Goal: Transaction & Acquisition: Book appointment/travel/reservation

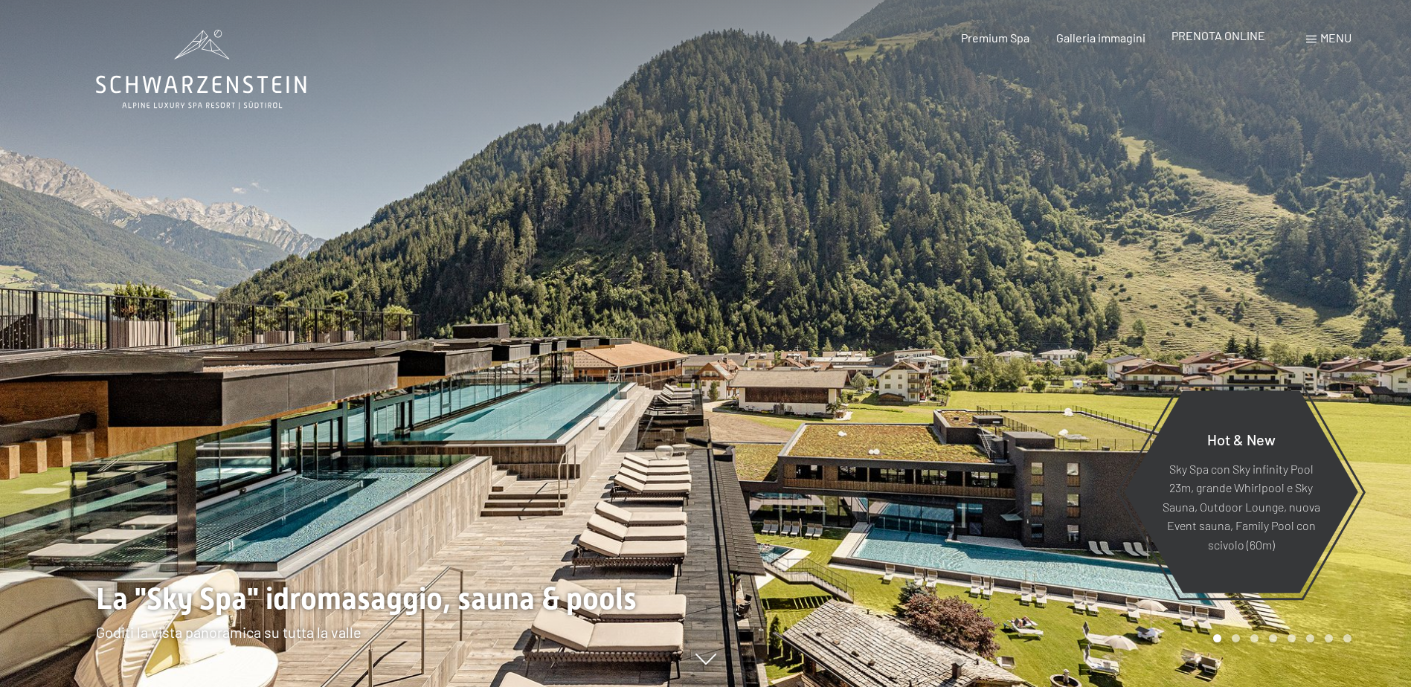
click at [1222, 36] on span "PRENOTA ONLINE" at bounding box center [1218, 35] width 94 height 14
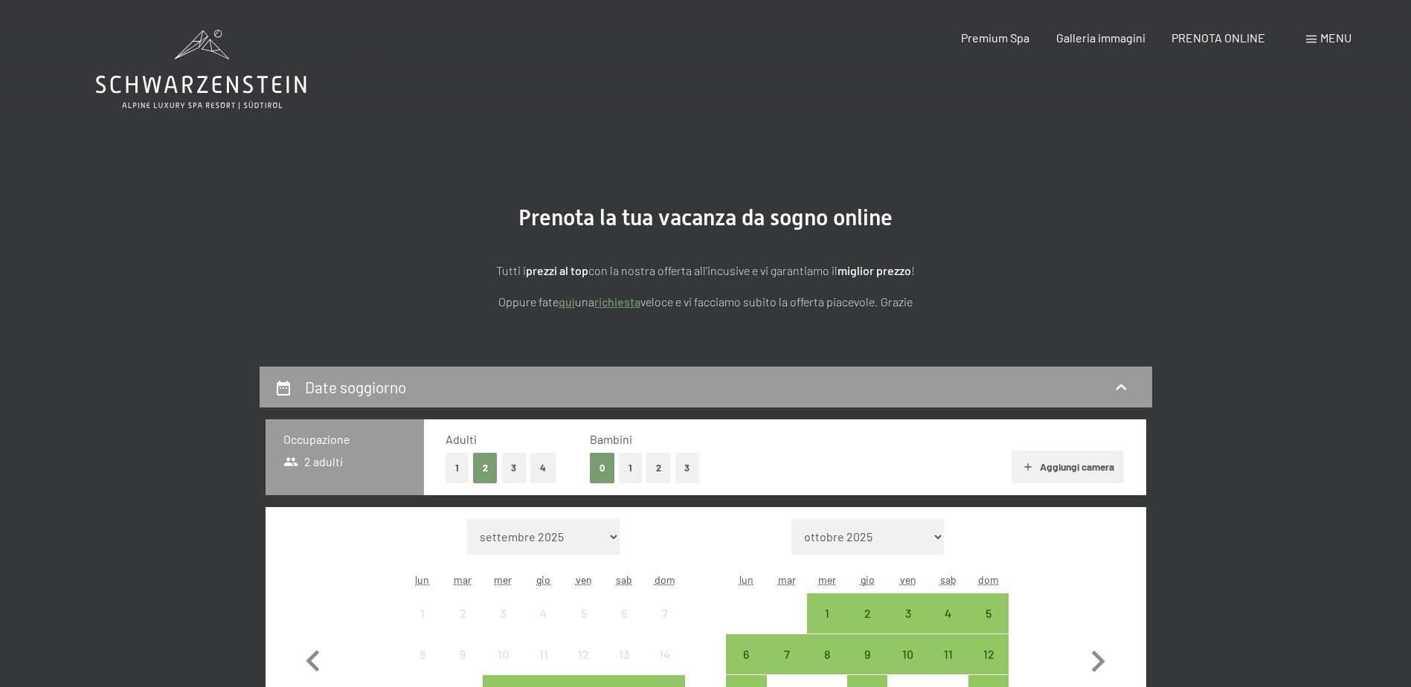
click at [632, 460] on button "1" at bounding box center [630, 468] width 23 height 30
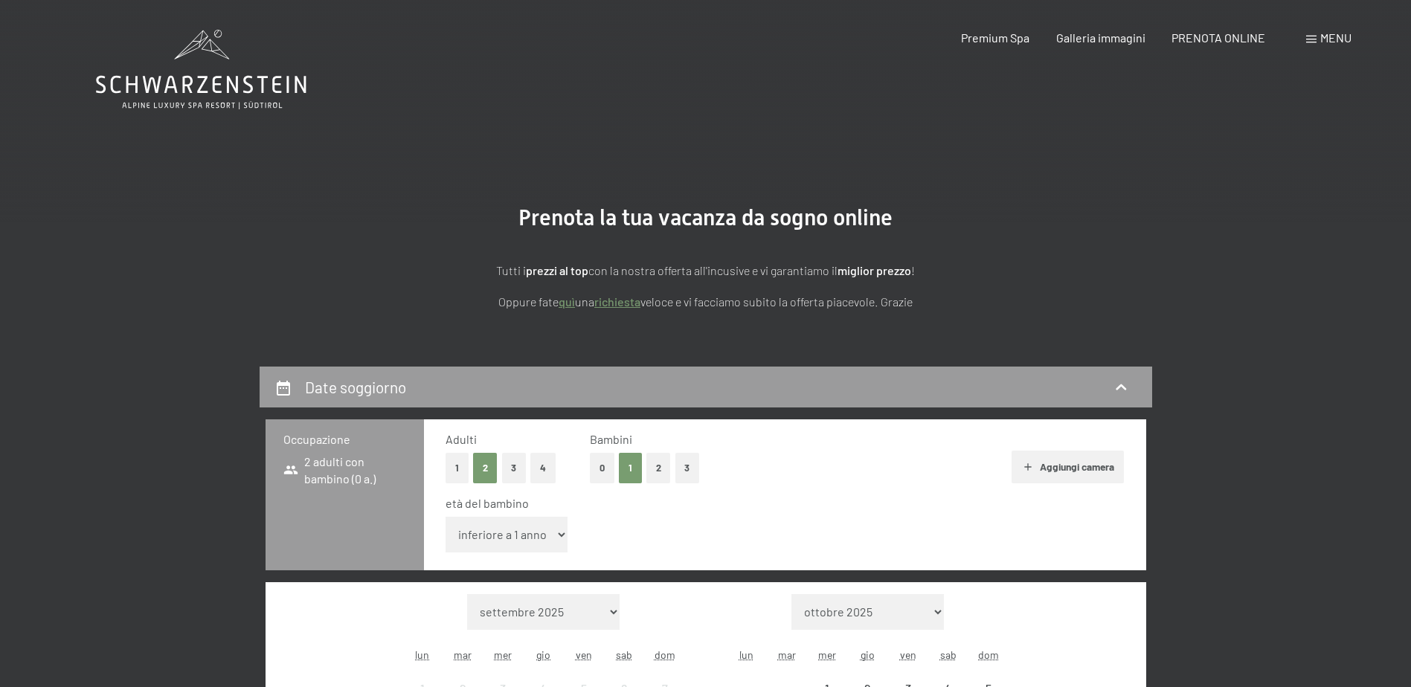
click at [549, 535] on select "inferiore a 1 anno 1 anno 2 anni 3 anni 4 anni 5 anni 6 anni 7 anni 8 anni 9 an…" at bounding box center [506, 535] width 123 height 36
select select "11"
click at [445, 517] on select "inferiore a 1 anno 1 anno 2 anni 3 anni 4 anni 5 anni 6 anni 7 anni 8 anni 9 an…" at bounding box center [506, 535] width 123 height 36
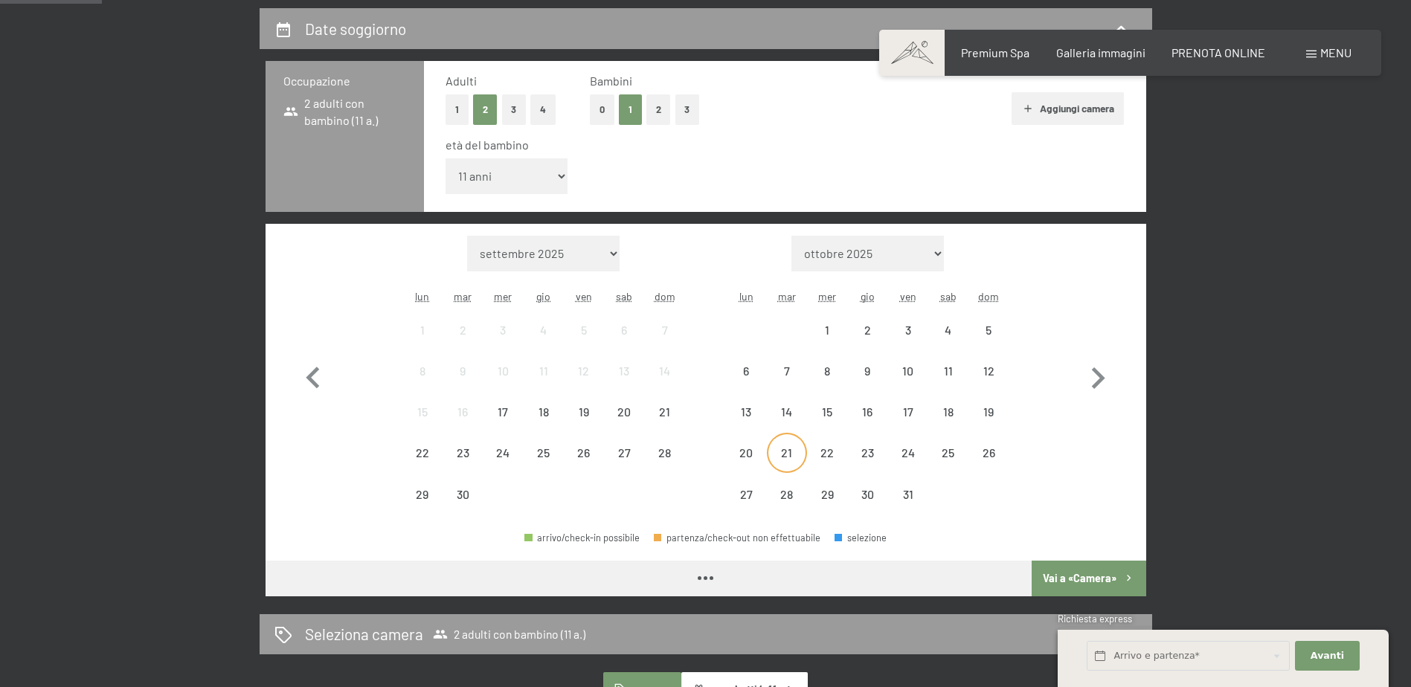
scroll to position [372, 0]
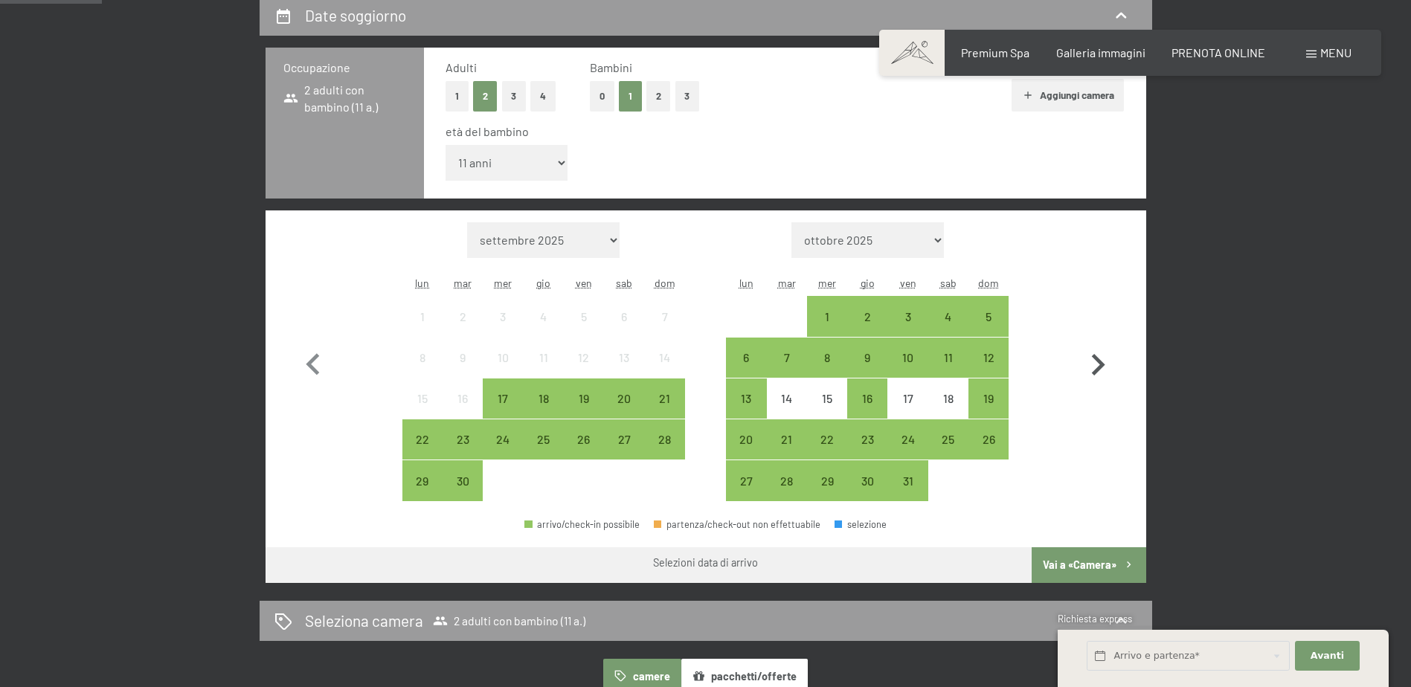
click at [1098, 362] on icon "button" at bounding box center [1098, 365] width 13 height 22
select select "2025-10-01"
select select "2025-11-01"
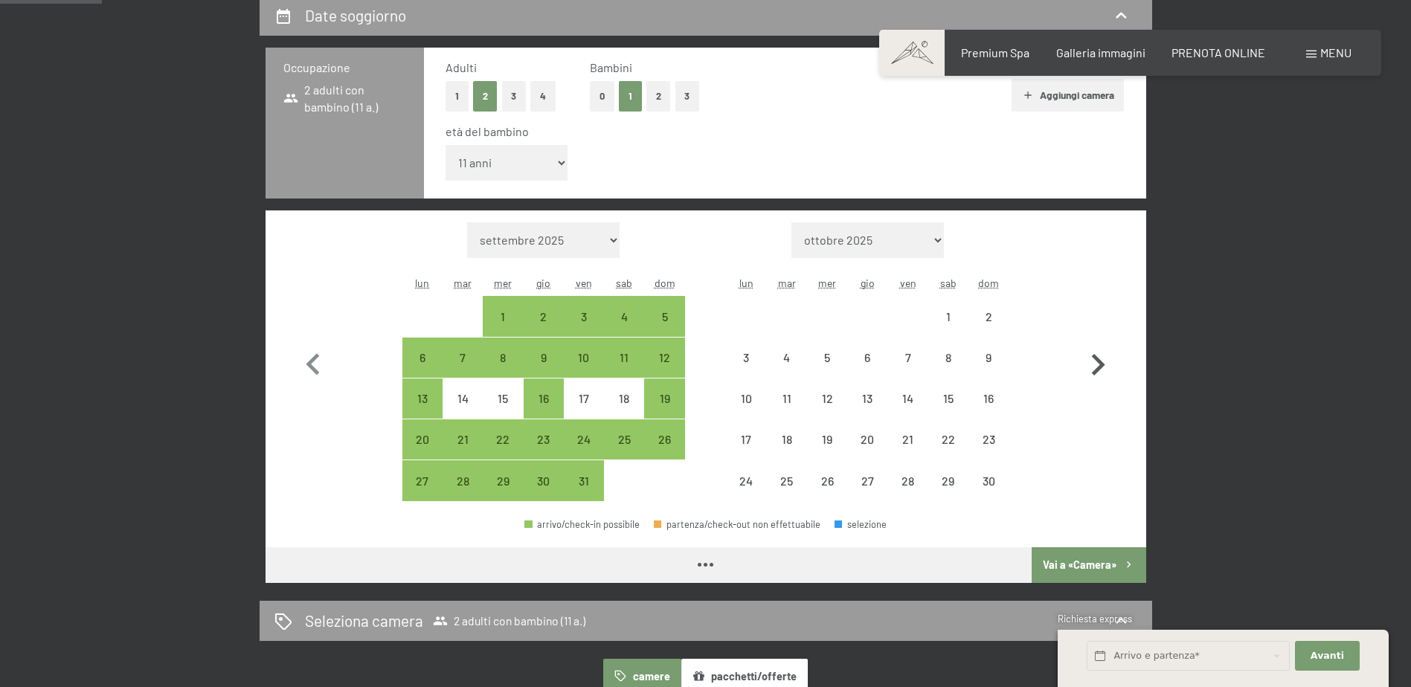
click at [1098, 362] on icon "button" at bounding box center [1098, 365] width 13 height 22
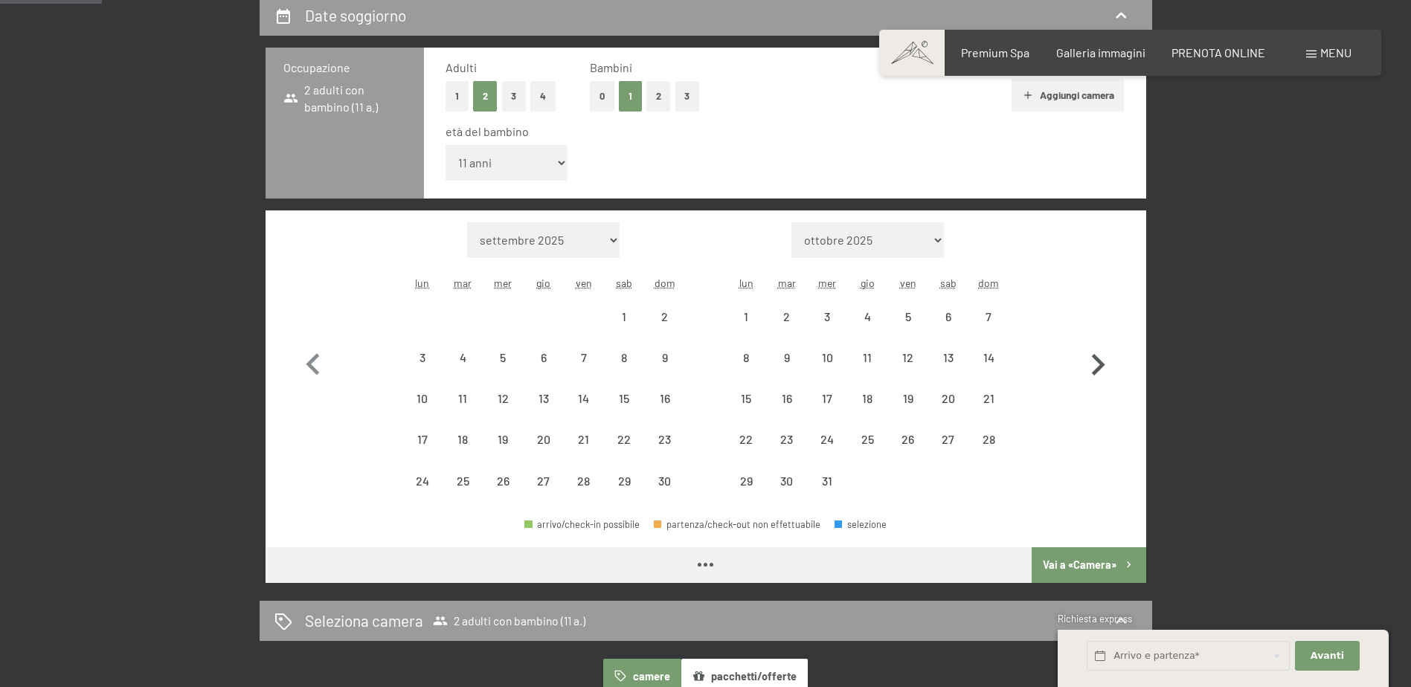
click at [1098, 362] on icon "button" at bounding box center [1098, 365] width 13 height 22
select select "2025-12-01"
select select "2026-01-01"
select select "2025-12-01"
select select "2026-01-01"
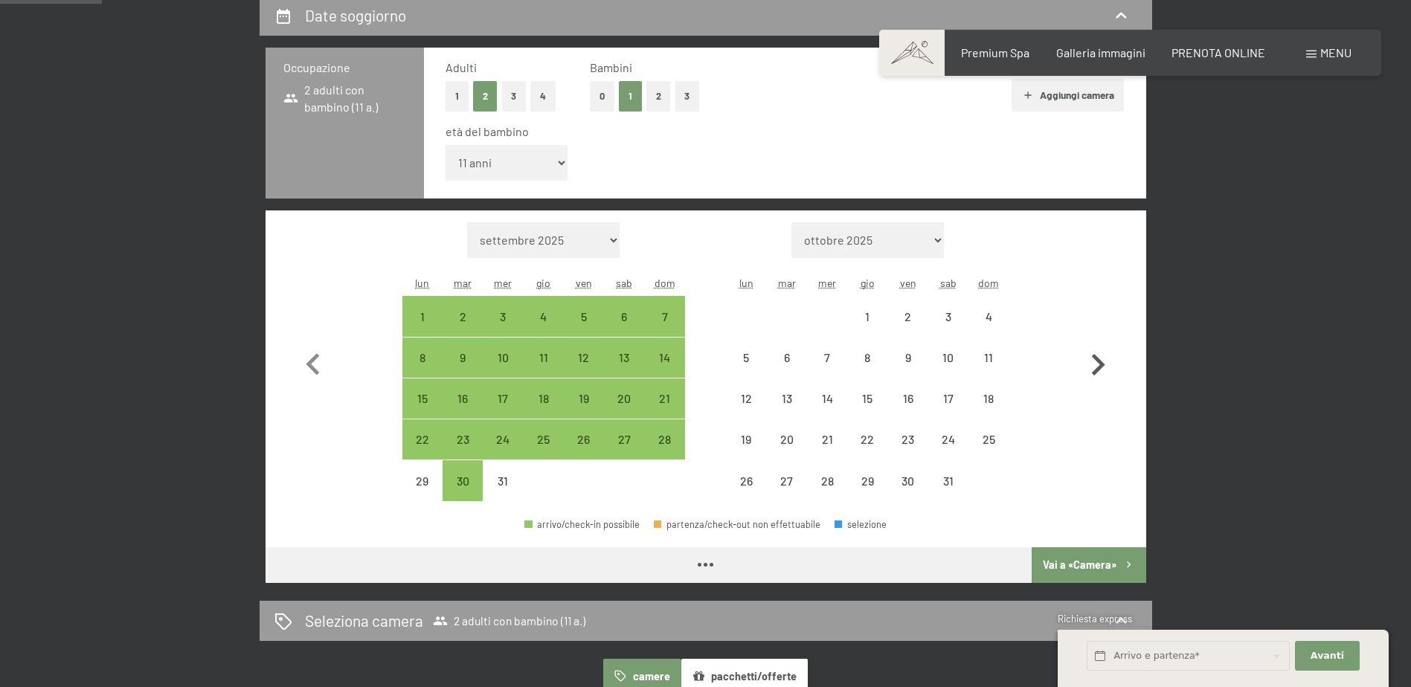
select select "2025-12-01"
select select "2026-01-01"
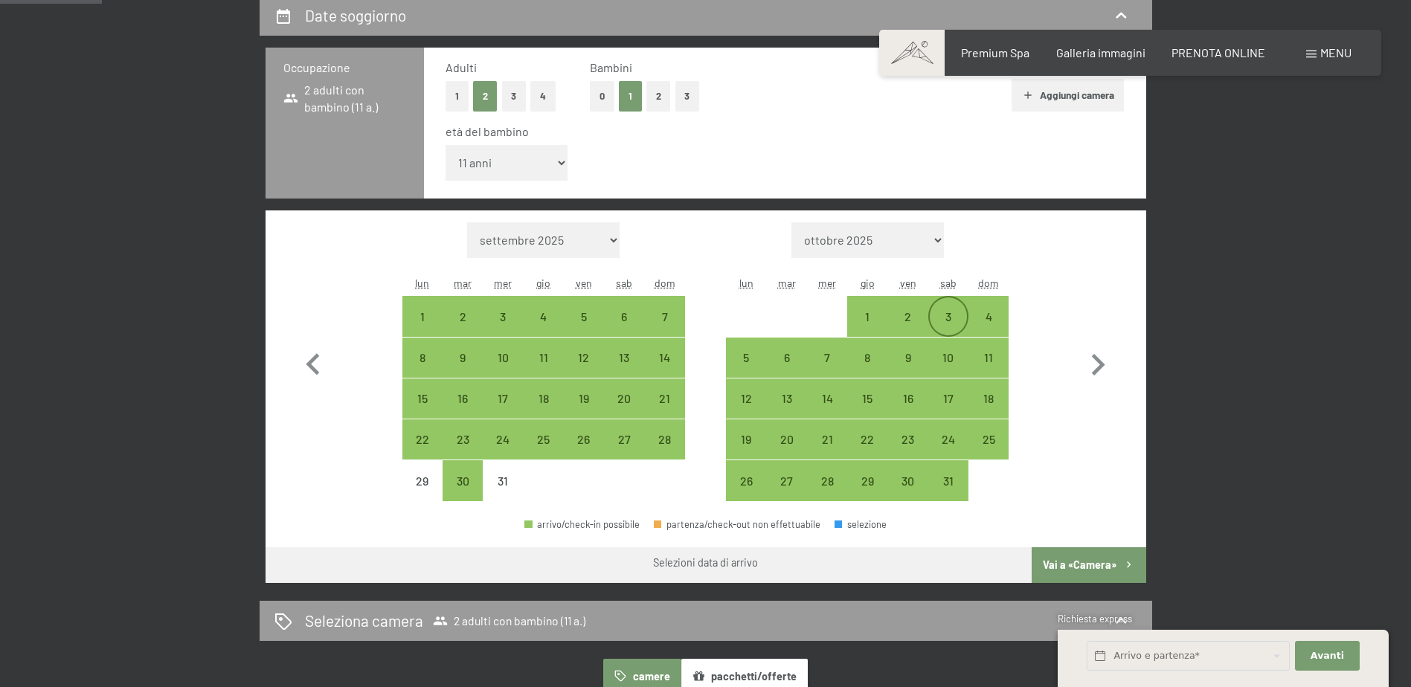
click at [952, 315] on div "3" at bounding box center [947, 329] width 37 height 37
select select "2025-12-01"
select select "2026-01-01"
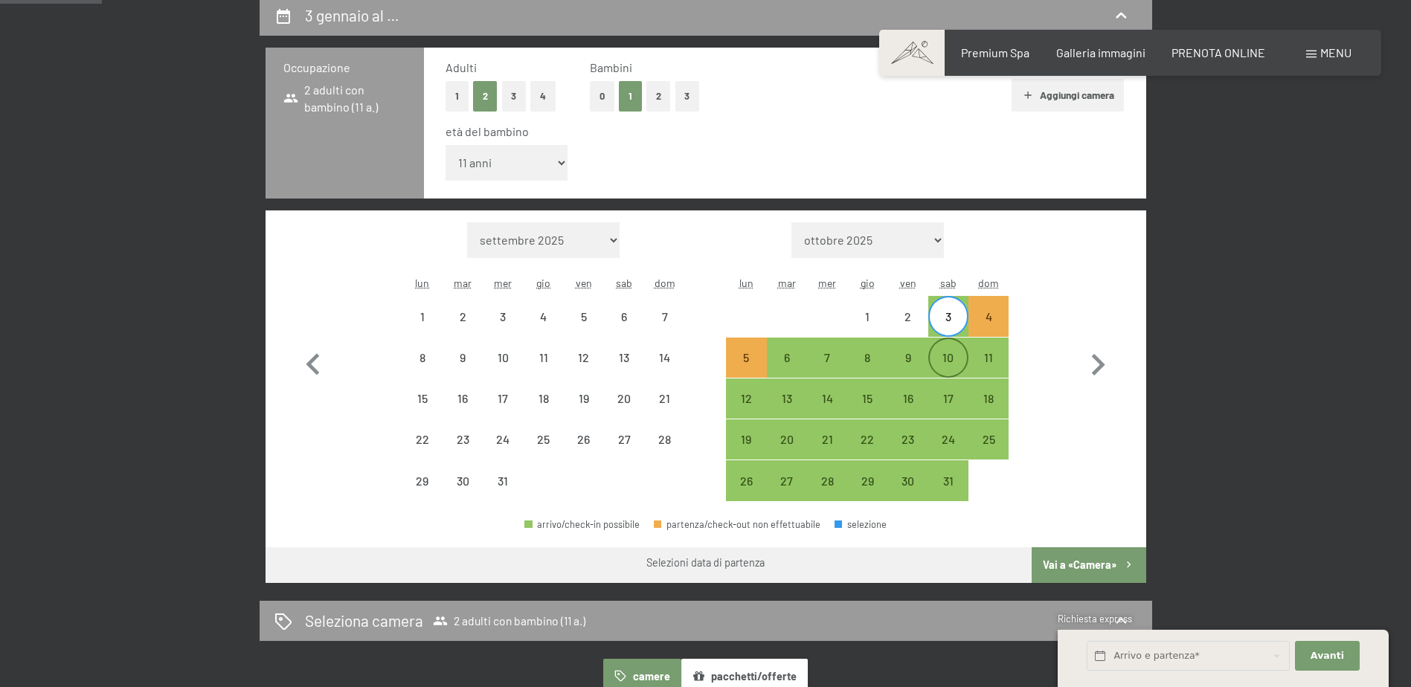
click at [951, 358] on div "10" at bounding box center [947, 370] width 37 height 37
select select "2025-12-01"
select select "2026-01-01"
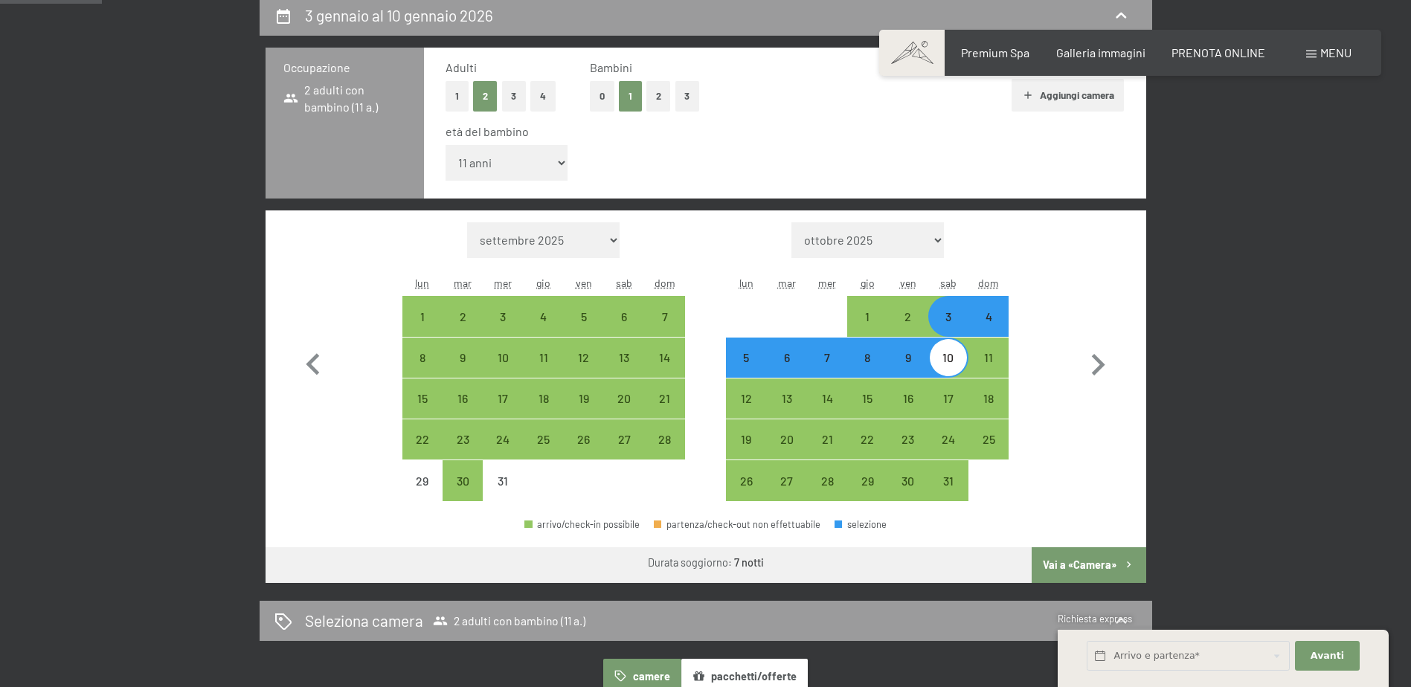
click at [1074, 565] on button "Vai a «Camera»" at bounding box center [1088, 565] width 114 height 36
select select "2025-12-01"
select select "2026-01-01"
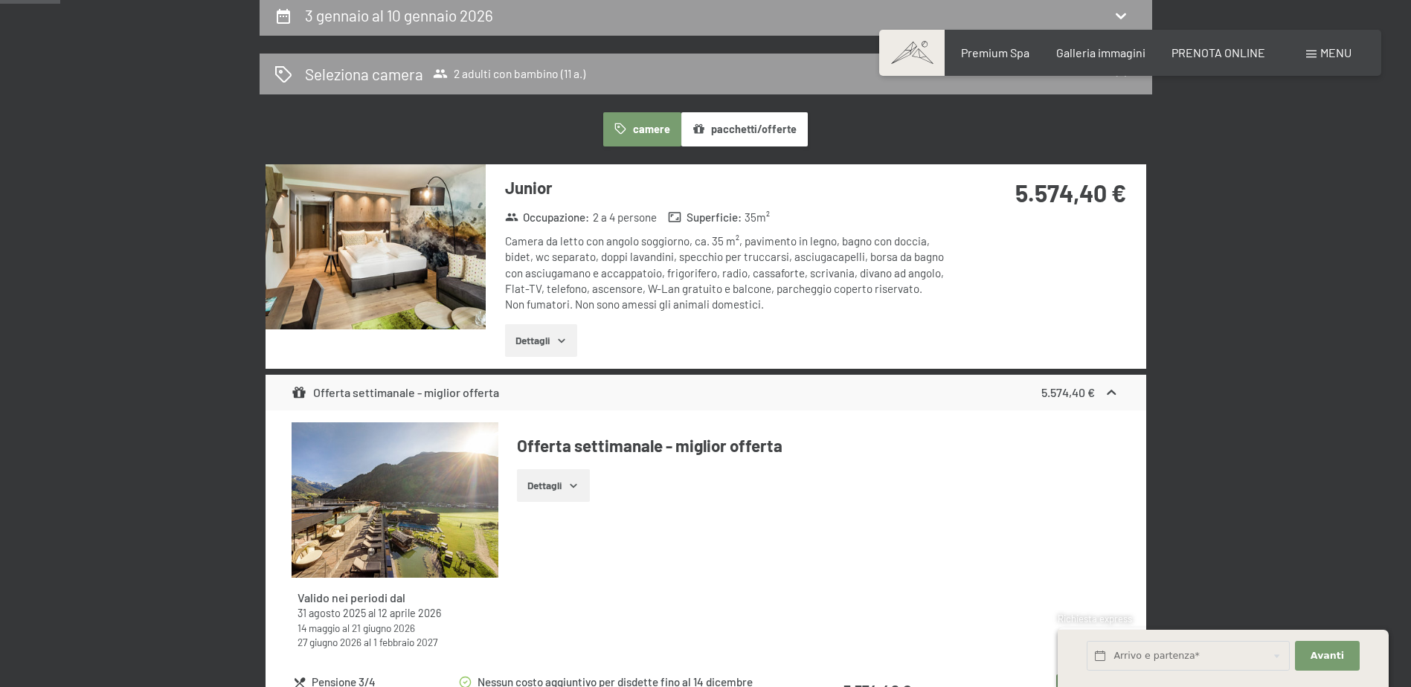
scroll to position [367, 0]
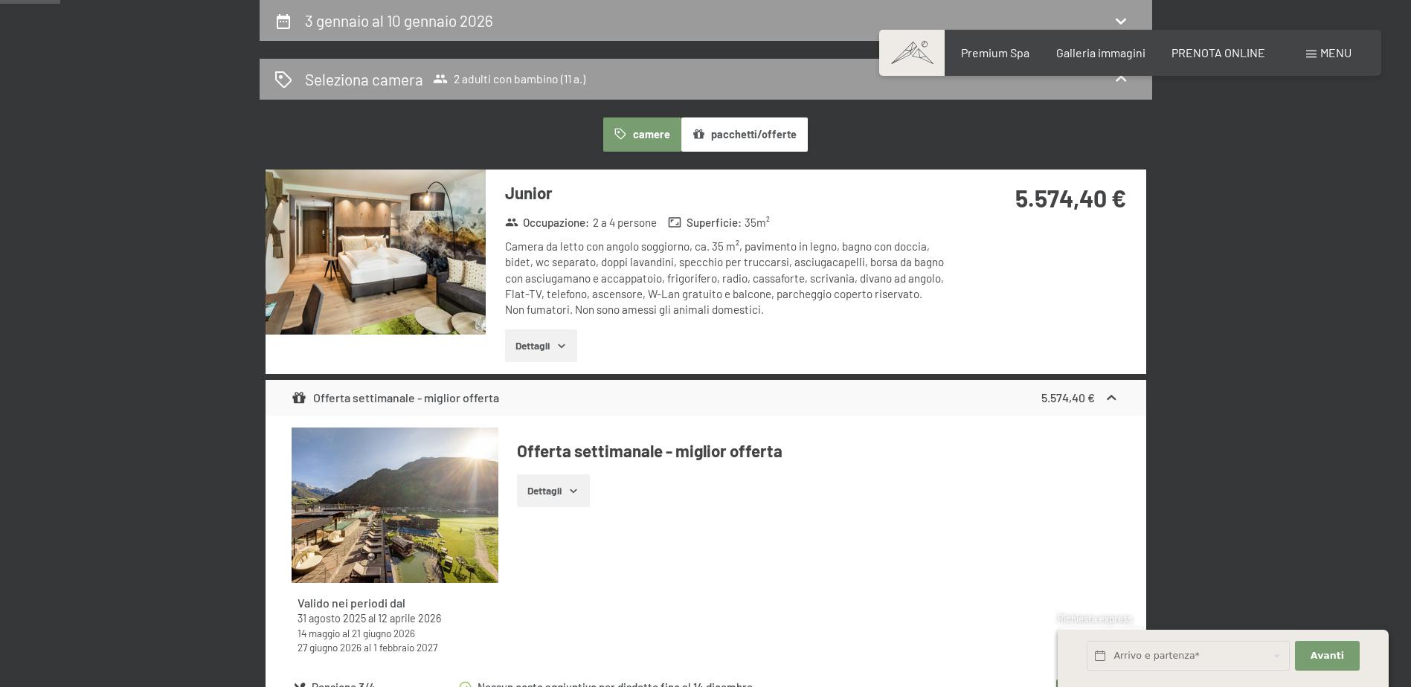
click at [556, 348] on icon "button" at bounding box center [561, 346] width 12 height 12
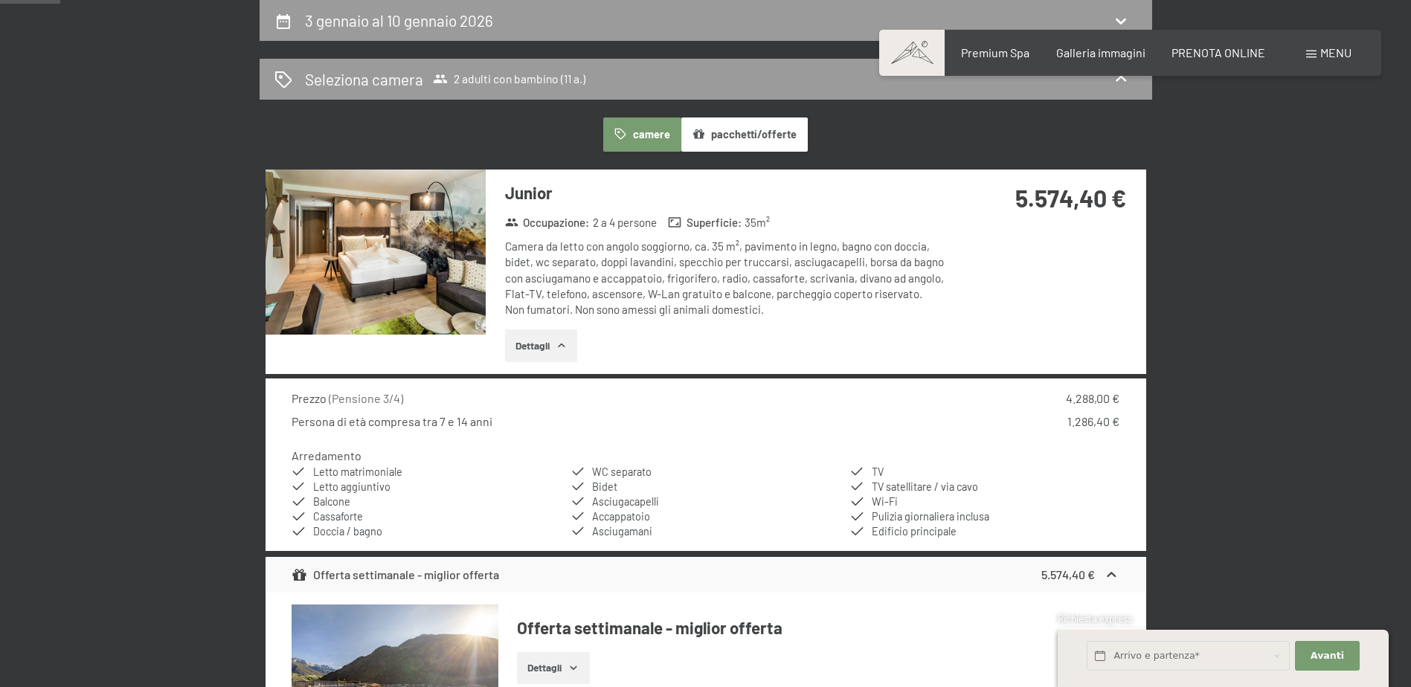
click at [367, 265] on img at bounding box center [375, 252] width 220 height 165
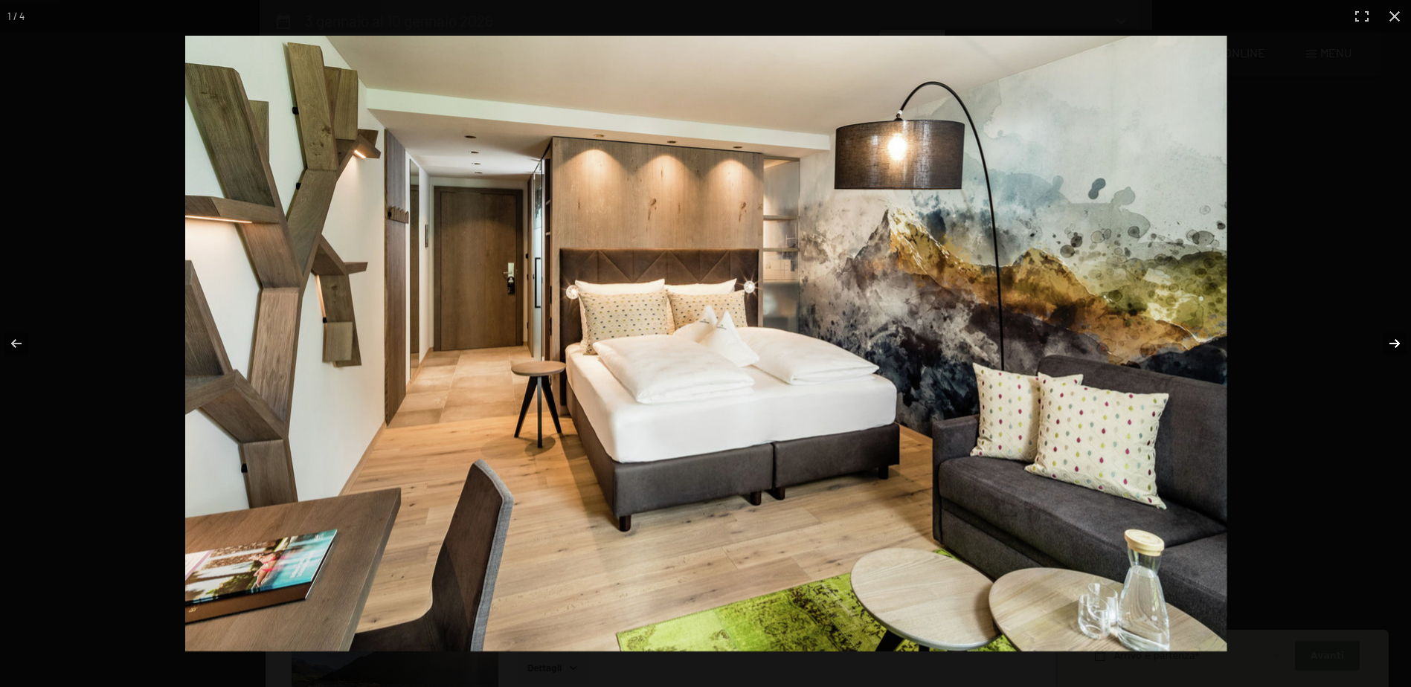
click at [1391, 344] on button "button" at bounding box center [1384, 343] width 52 height 74
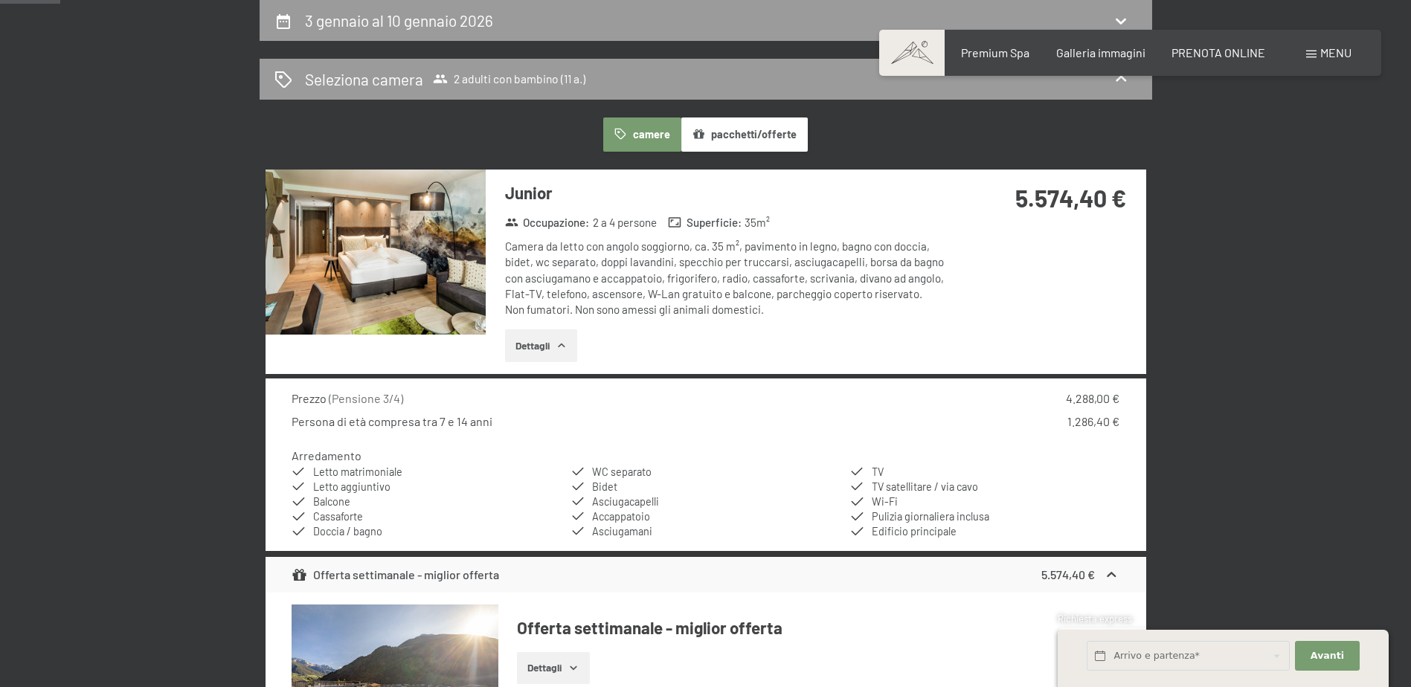
click at [0, 0] on button "button" at bounding box center [0, 0] width 0 height 0
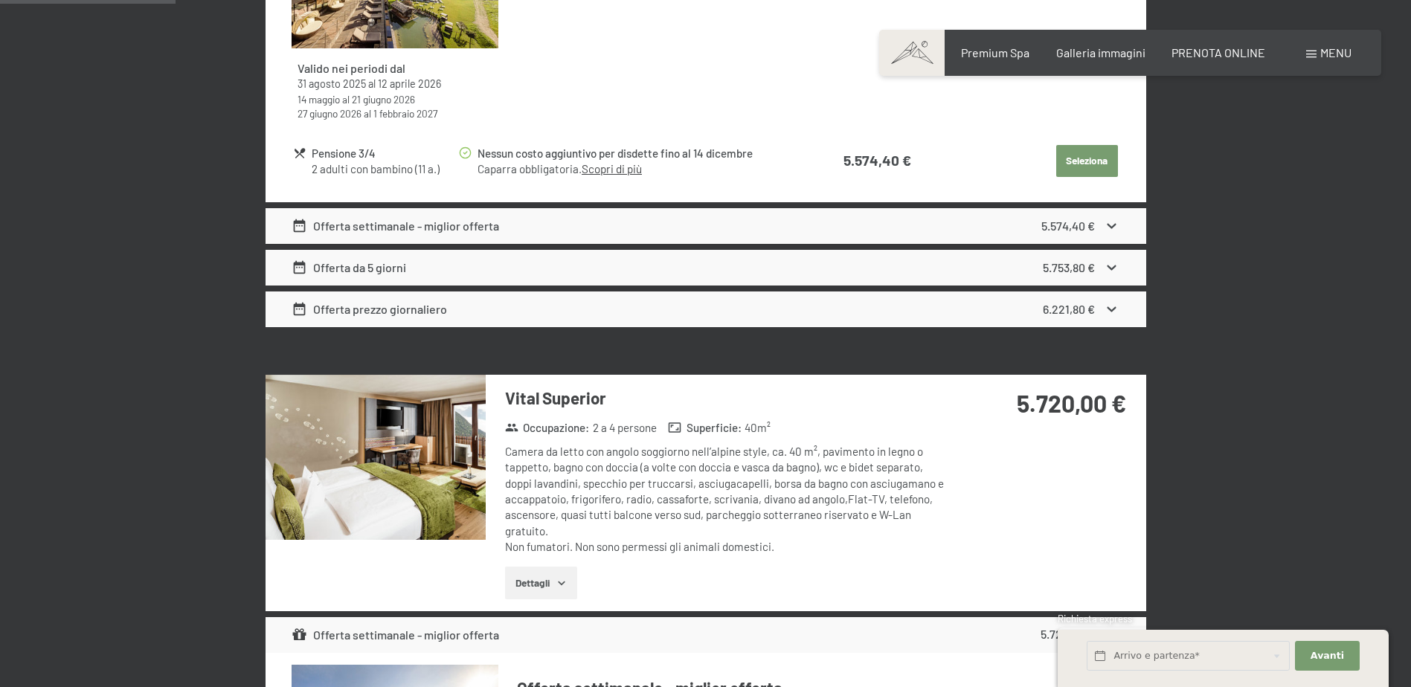
scroll to position [1110, 0]
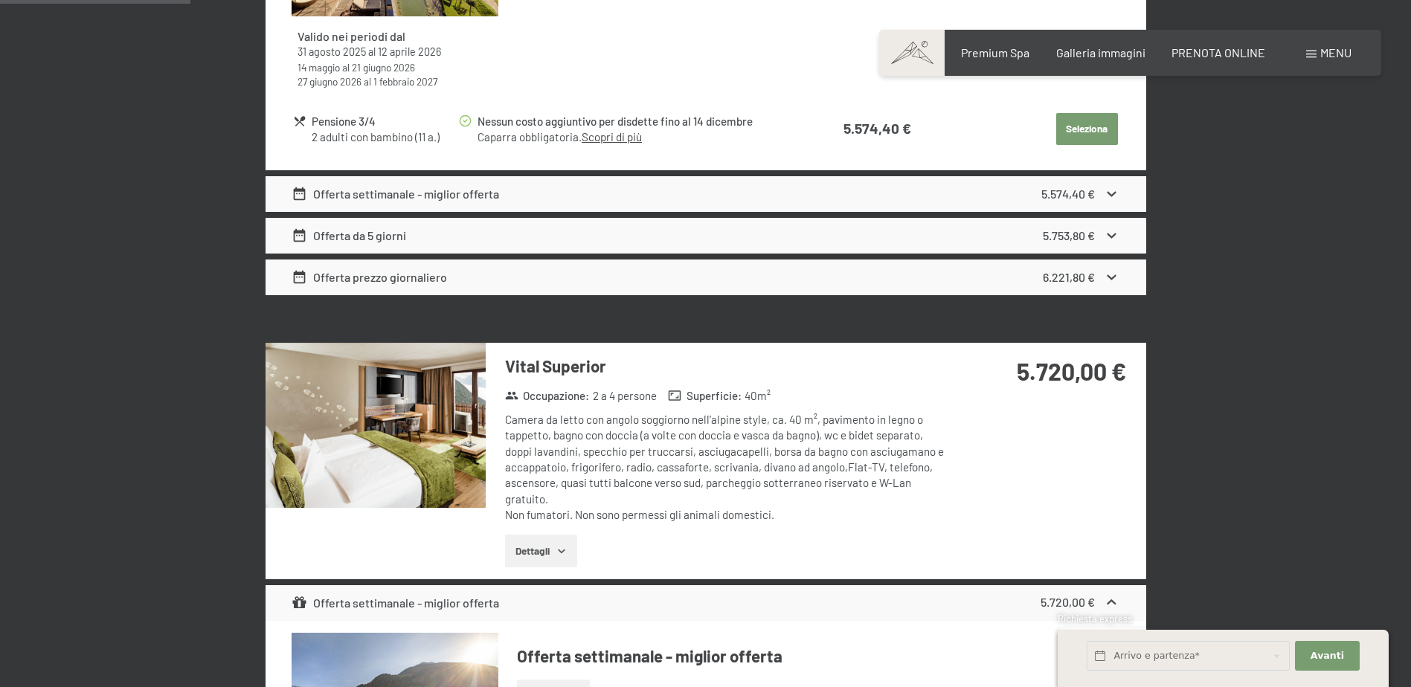
click at [384, 439] on img at bounding box center [375, 425] width 220 height 165
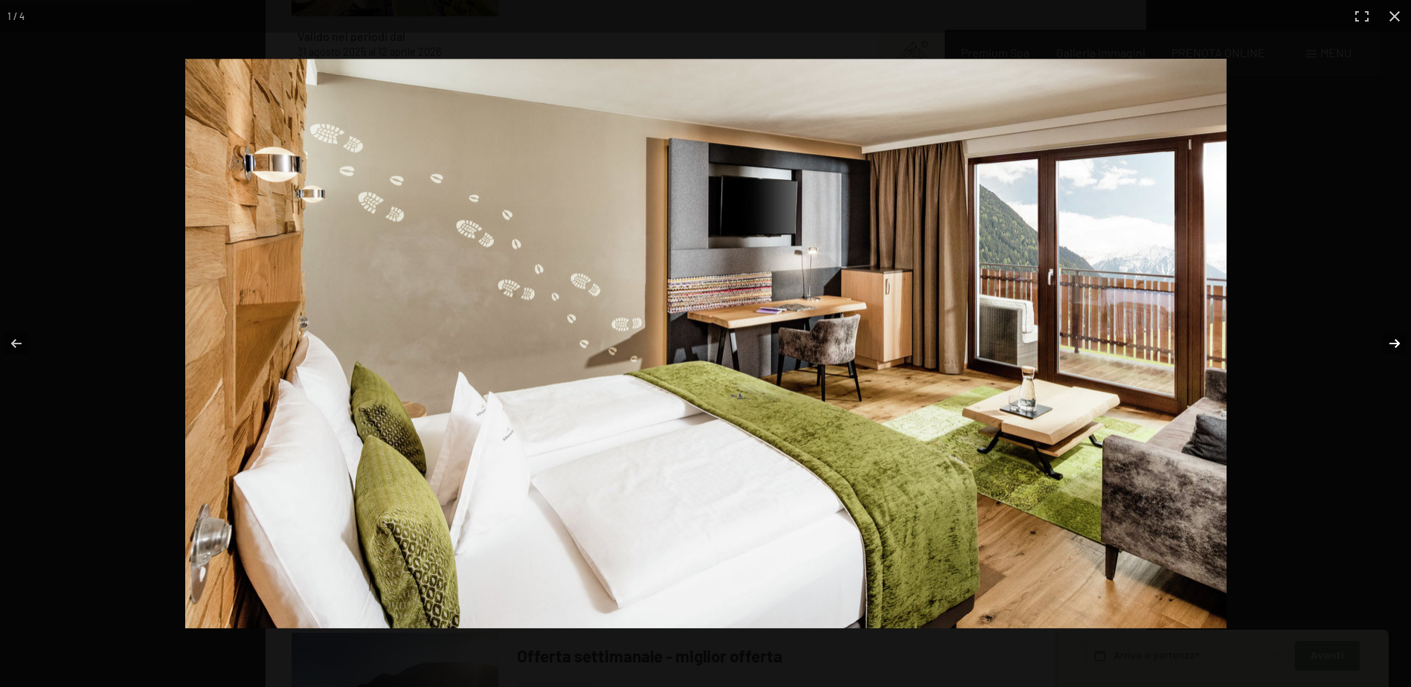
click at [1396, 344] on button "button" at bounding box center [1384, 343] width 52 height 74
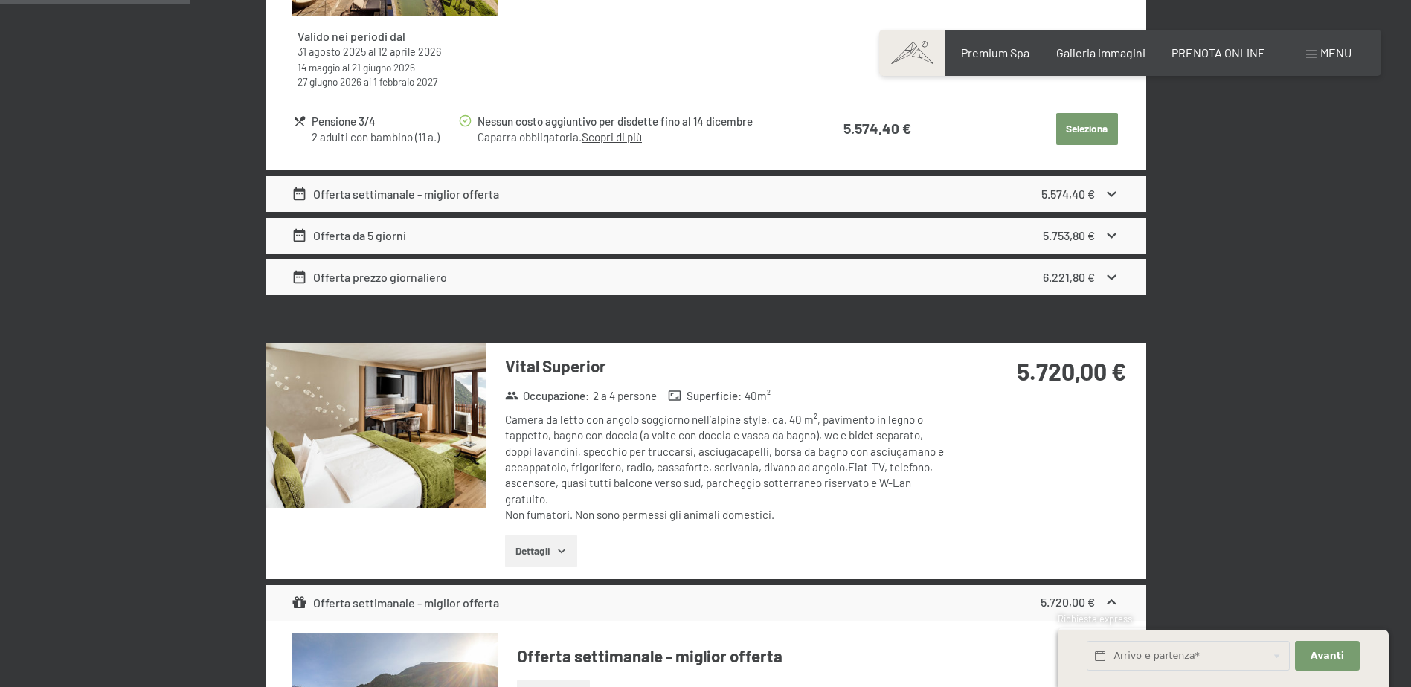
click at [0, 0] on button "button" at bounding box center [0, 0] width 0 height 0
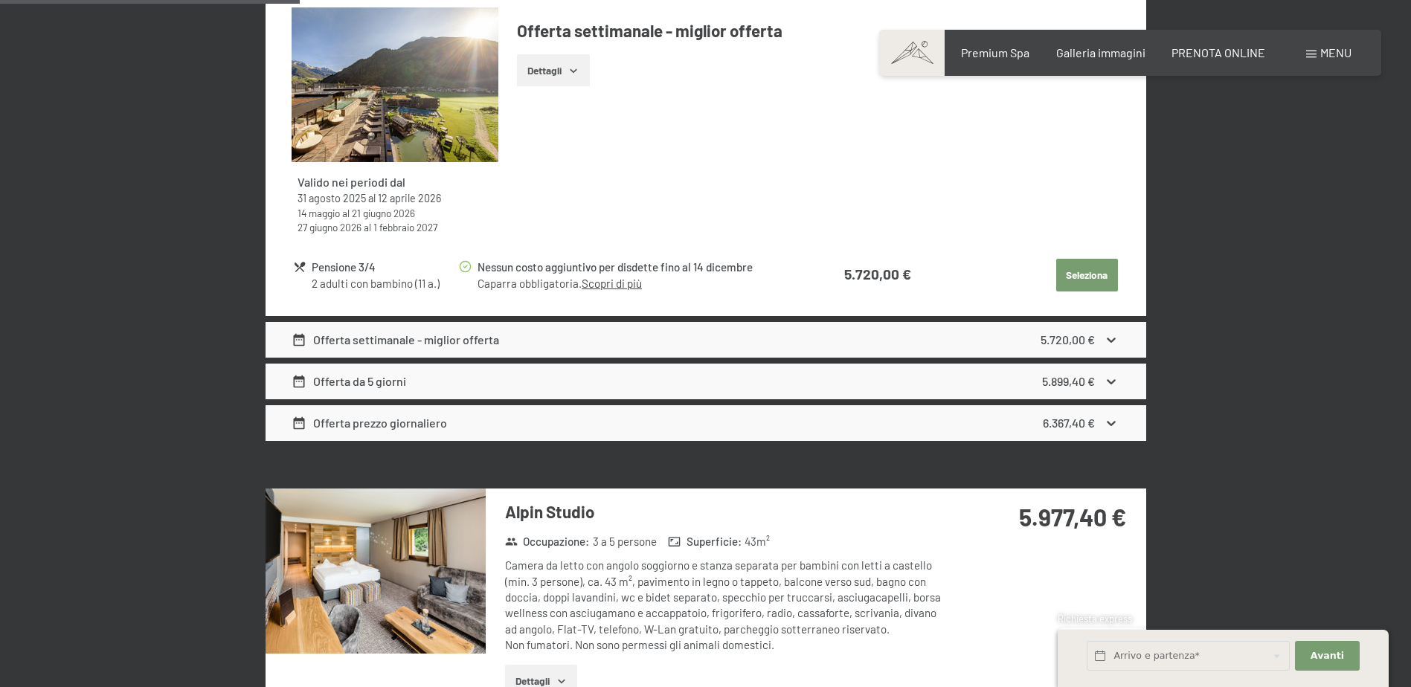
scroll to position [1779, 0]
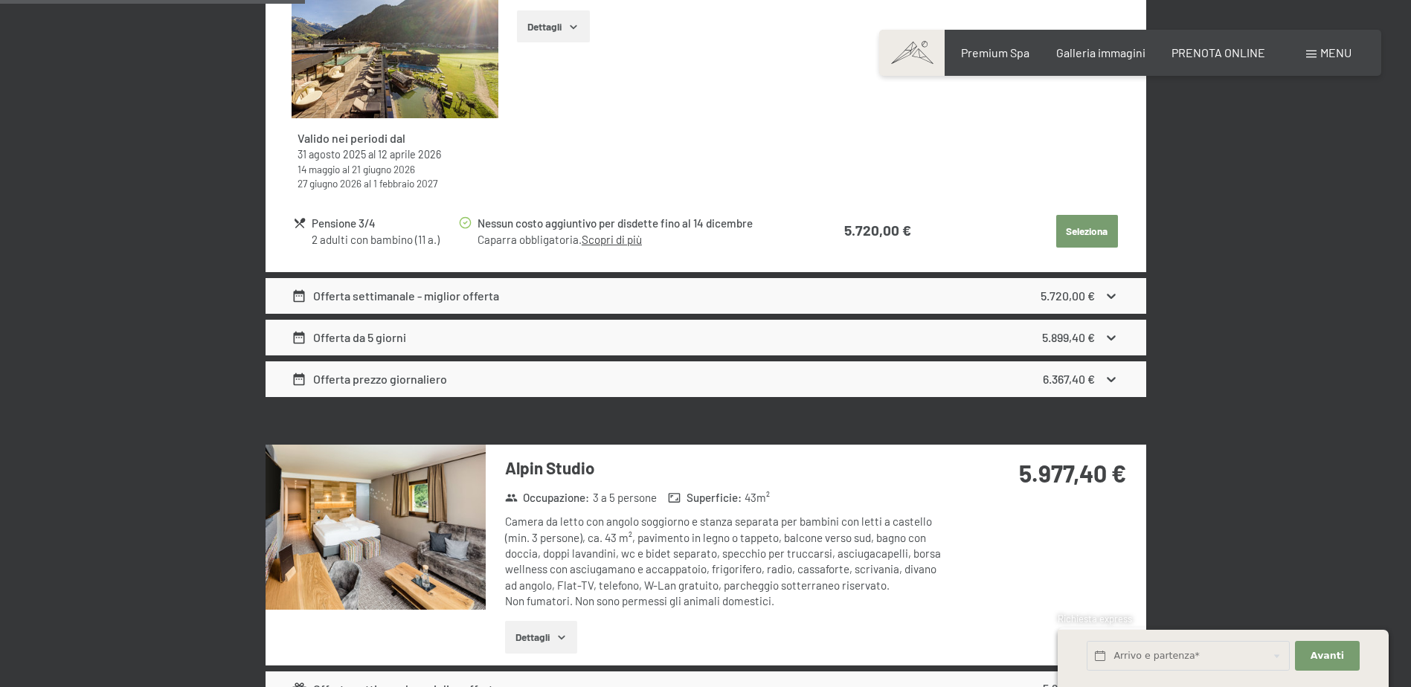
click at [368, 511] on img at bounding box center [375, 527] width 220 height 165
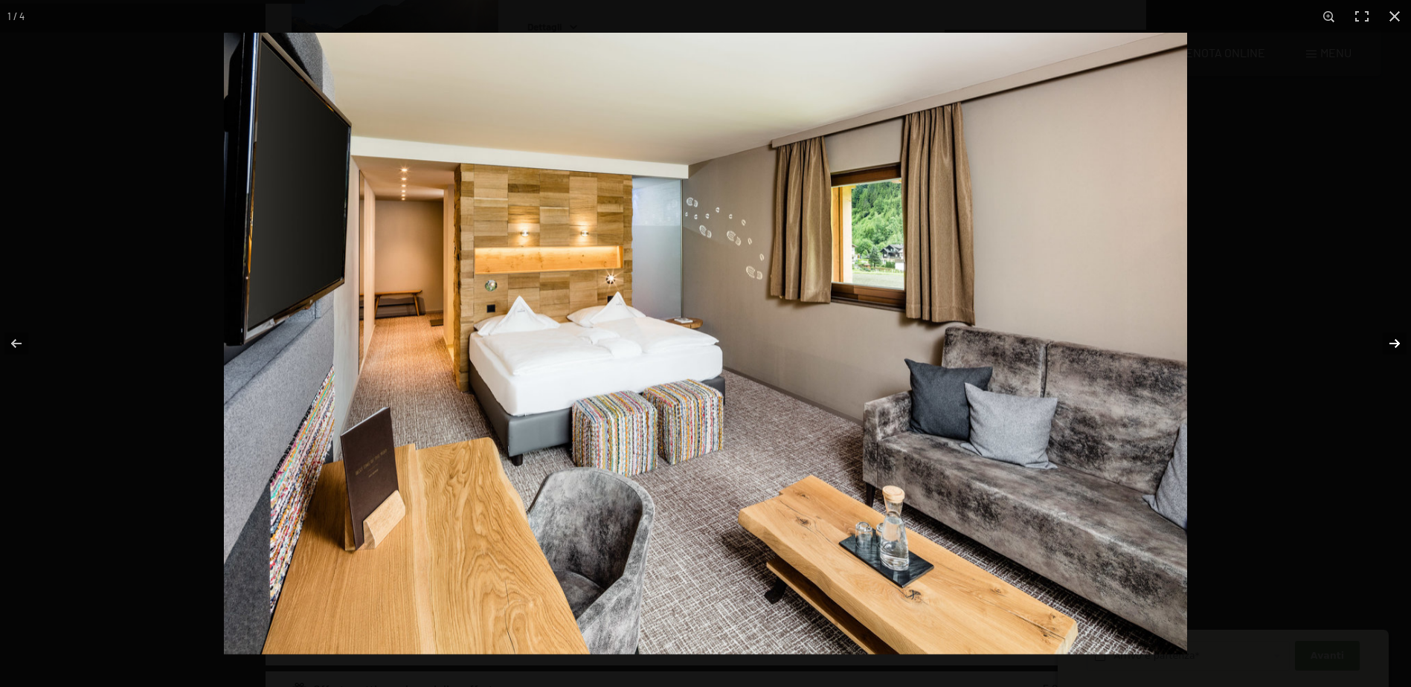
click at [1393, 341] on button "button" at bounding box center [1384, 343] width 52 height 74
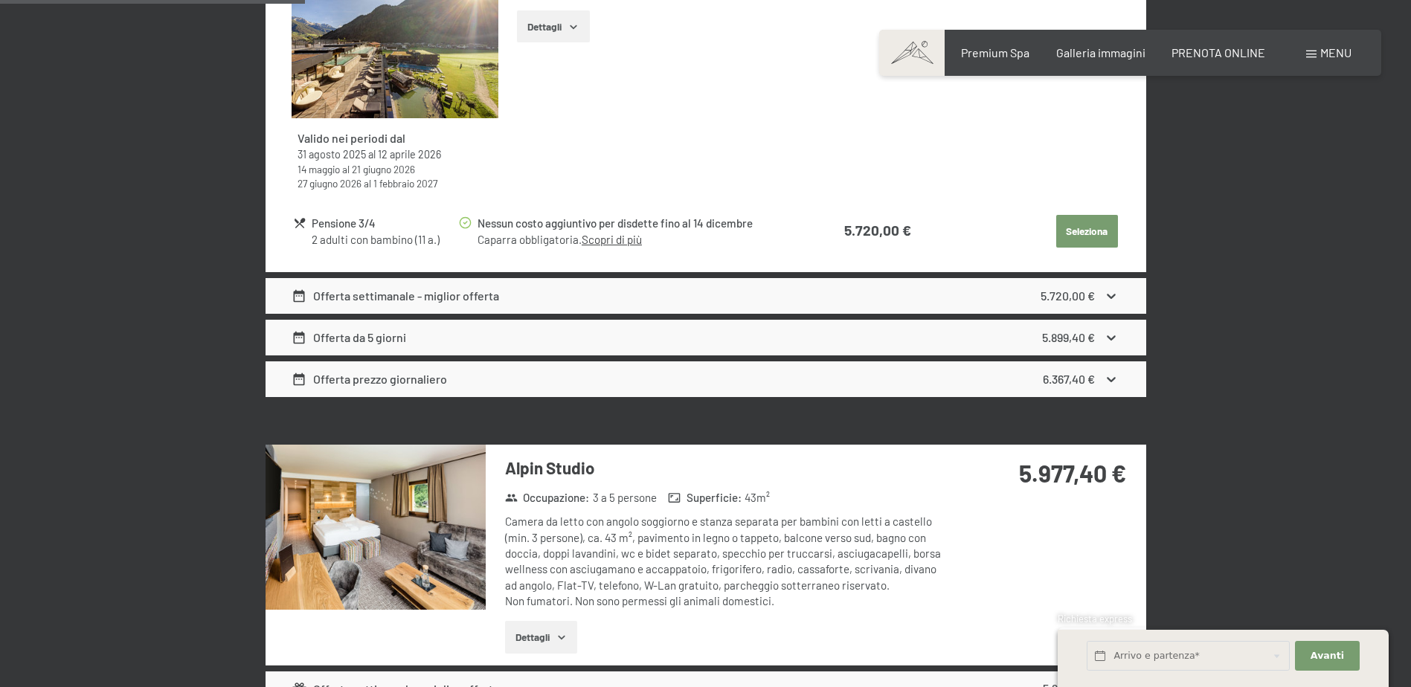
click at [0, 0] on button "button" at bounding box center [0, 0] width 0 height 0
